Goal: Book appointment/travel/reservation

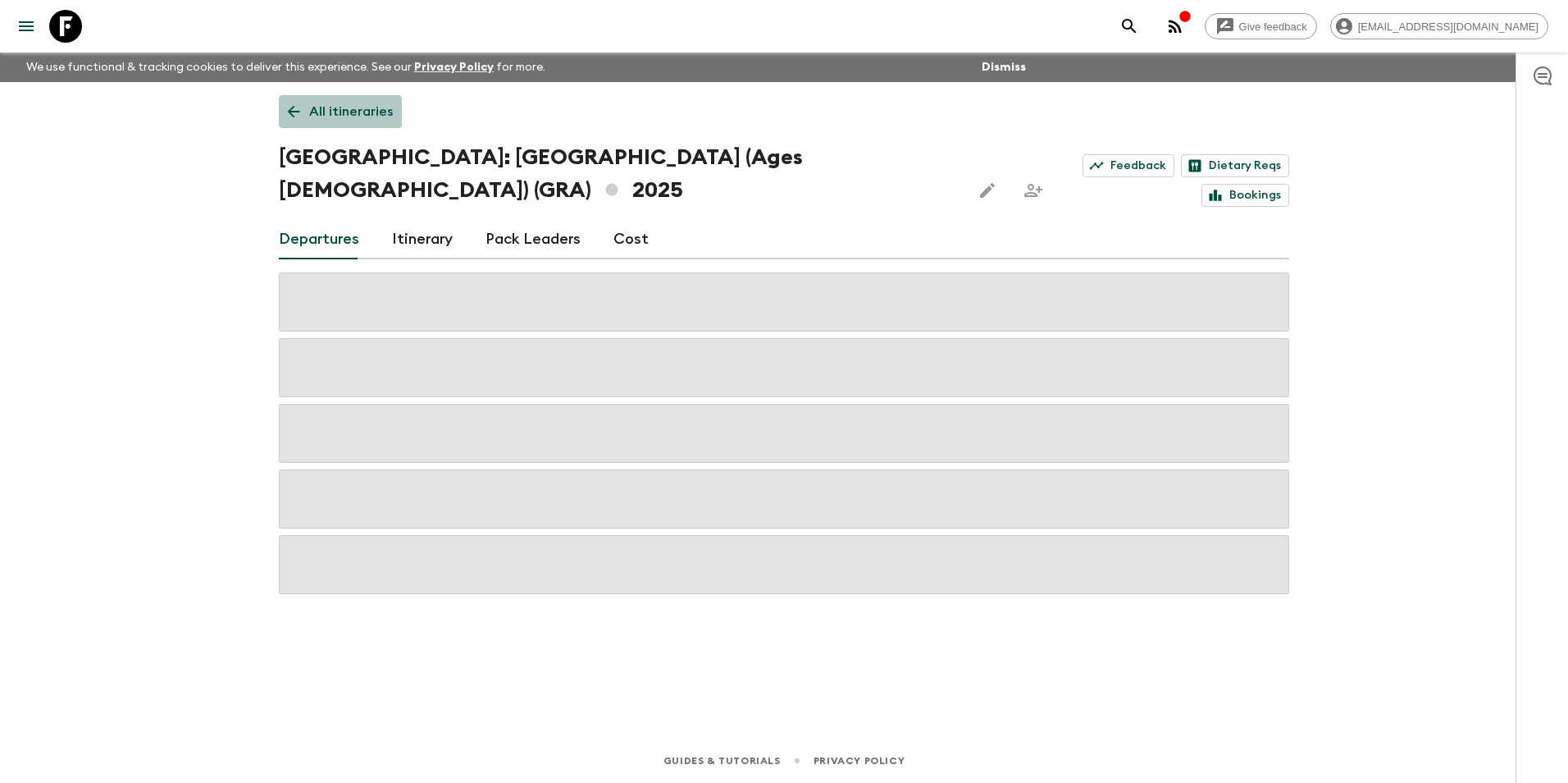
click at [309, 113] on link "All itineraries" at bounding box center [340, 111] width 123 height 33
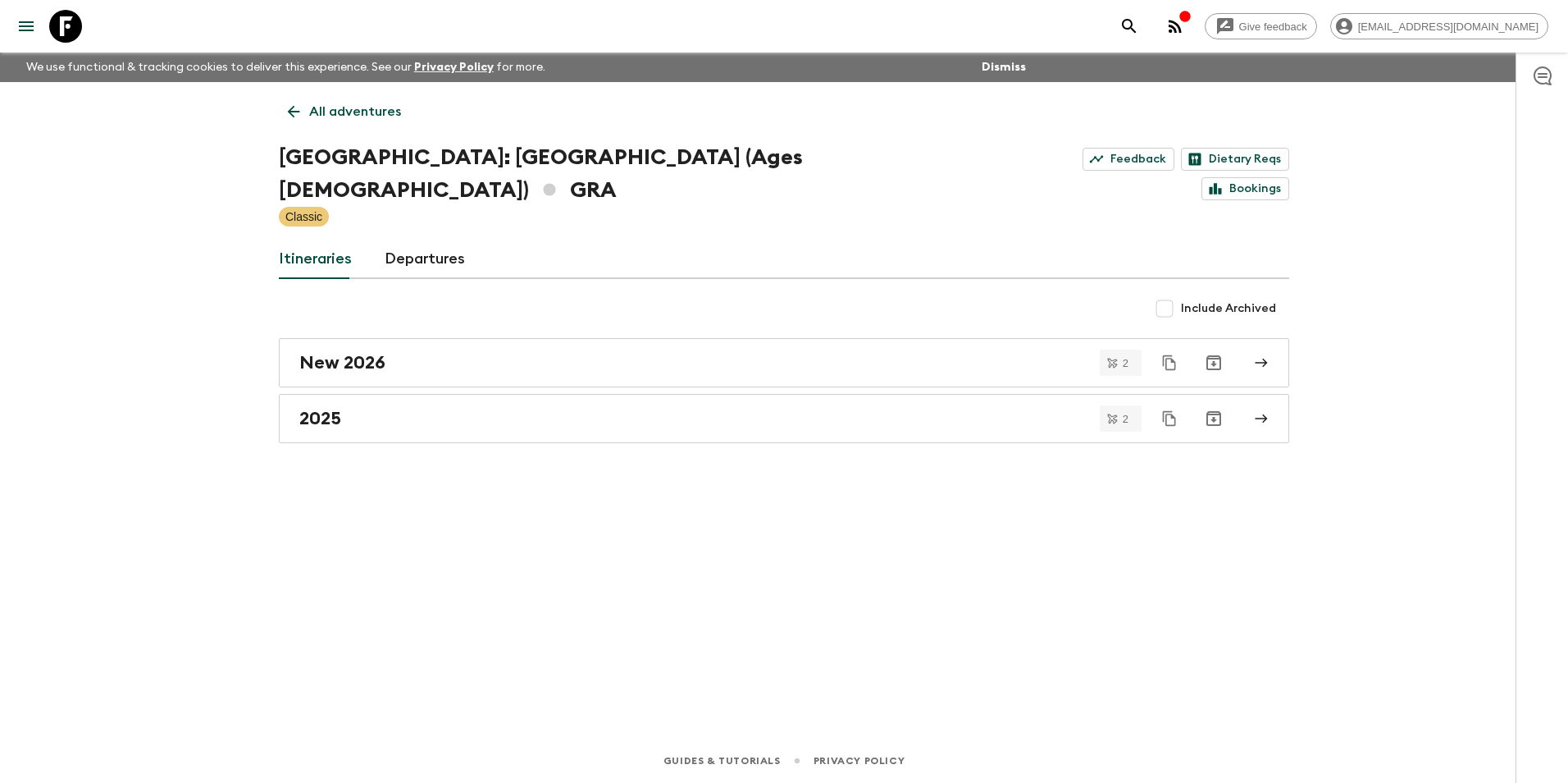
click at [309, 113] on link "All adventures" at bounding box center [344, 111] width 131 height 33
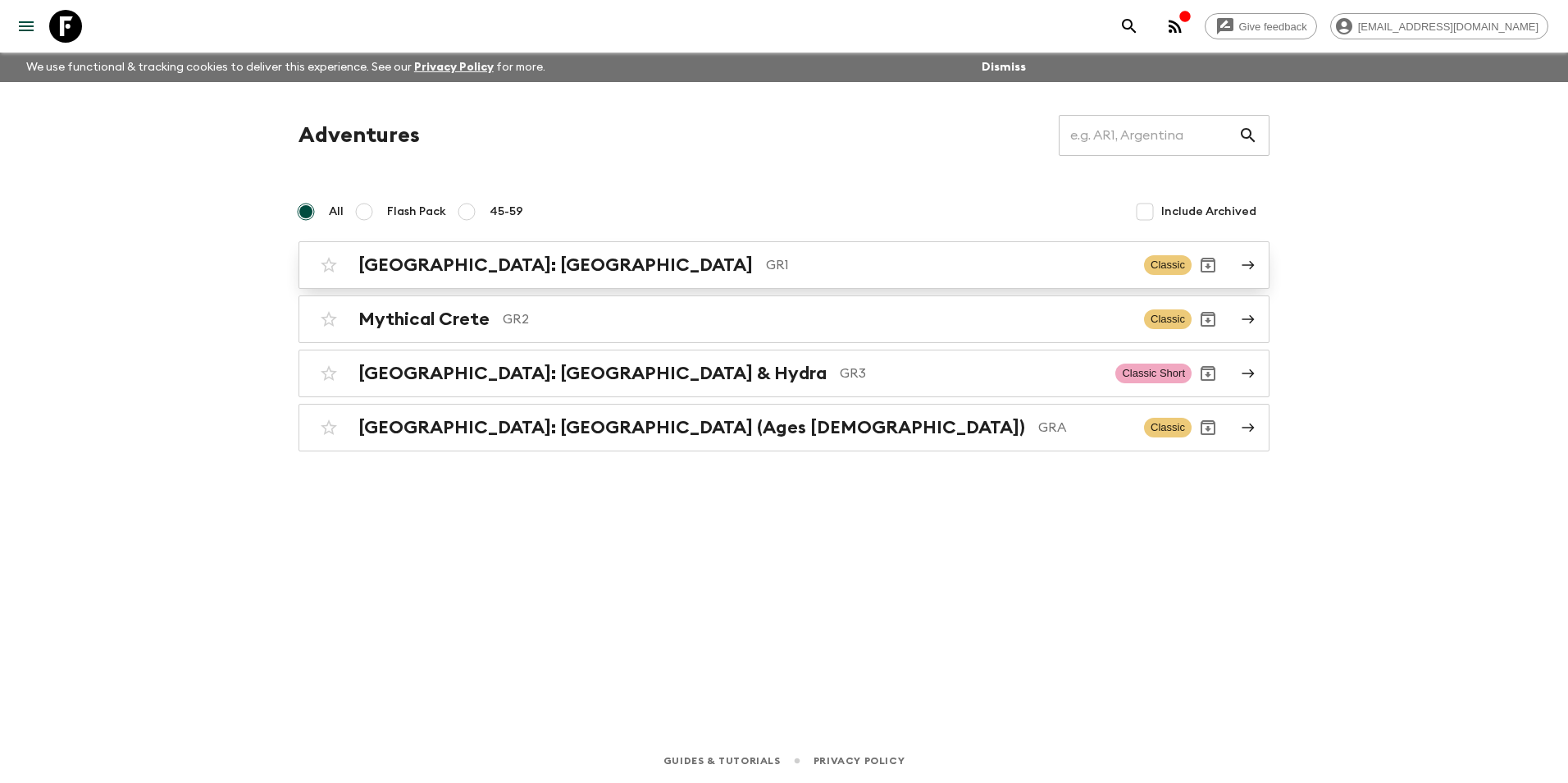
click at [507, 257] on h2 "[GEOGRAPHIC_DATA]: [GEOGRAPHIC_DATA]" at bounding box center [556, 264] width 394 height 21
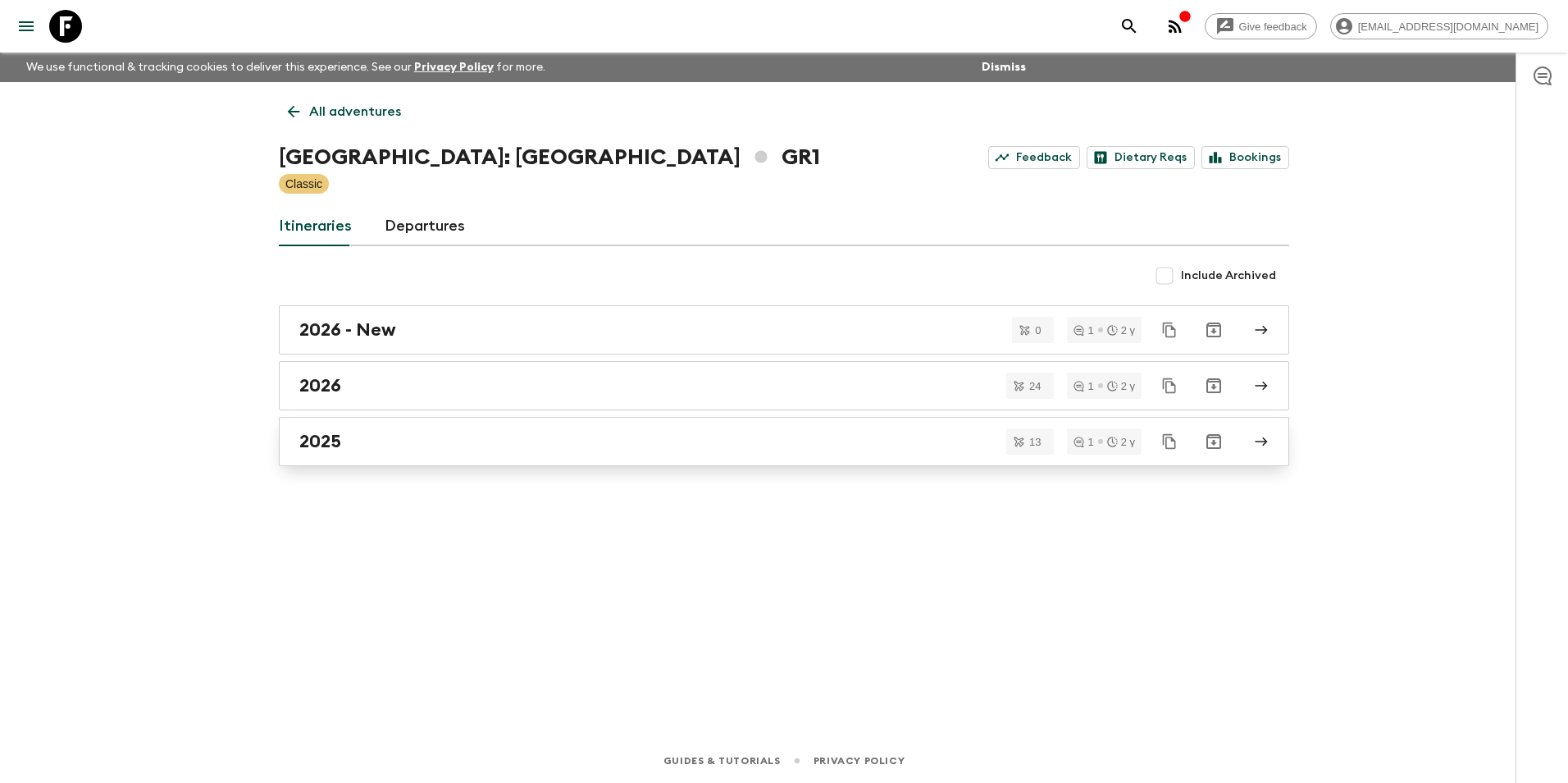
click at [303, 443] on h2 "2025" at bounding box center [320, 441] width 42 height 21
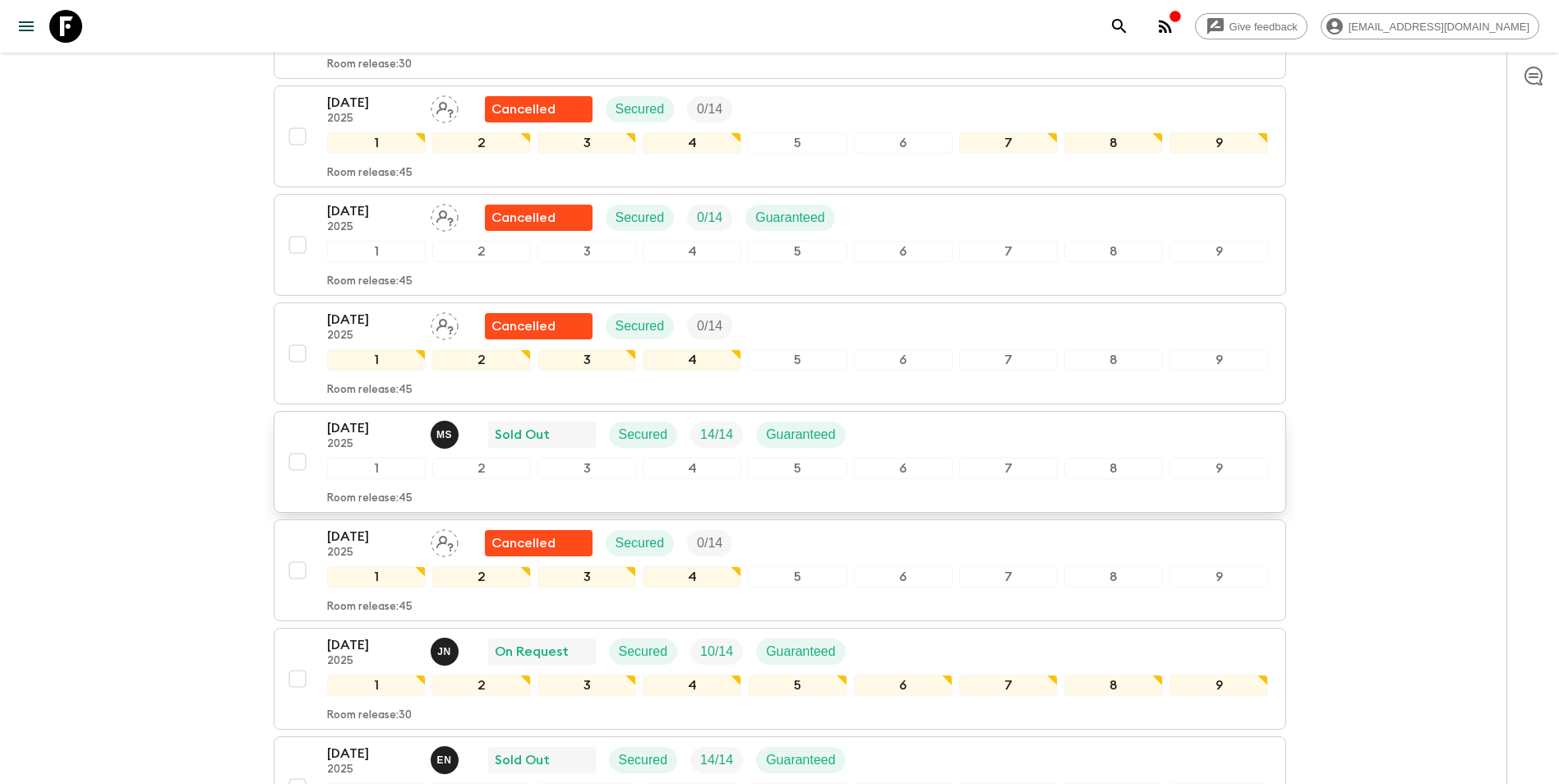
scroll to position [626, 0]
